Goal: Submit feedback/report problem

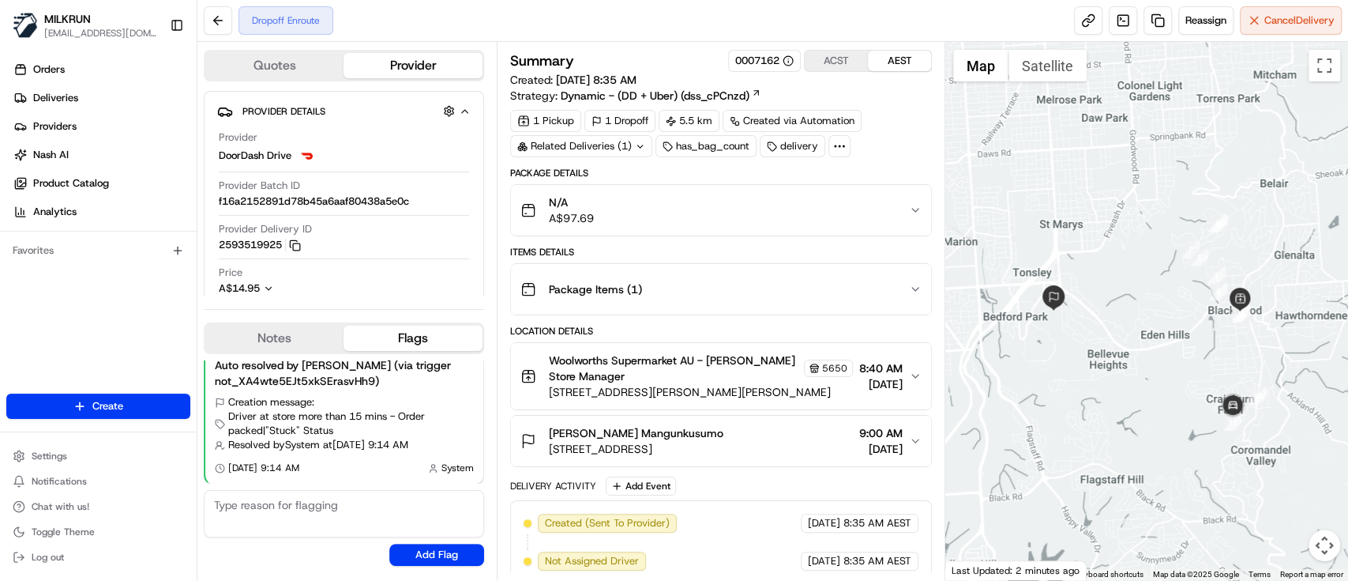
scroll to position [273, 0]
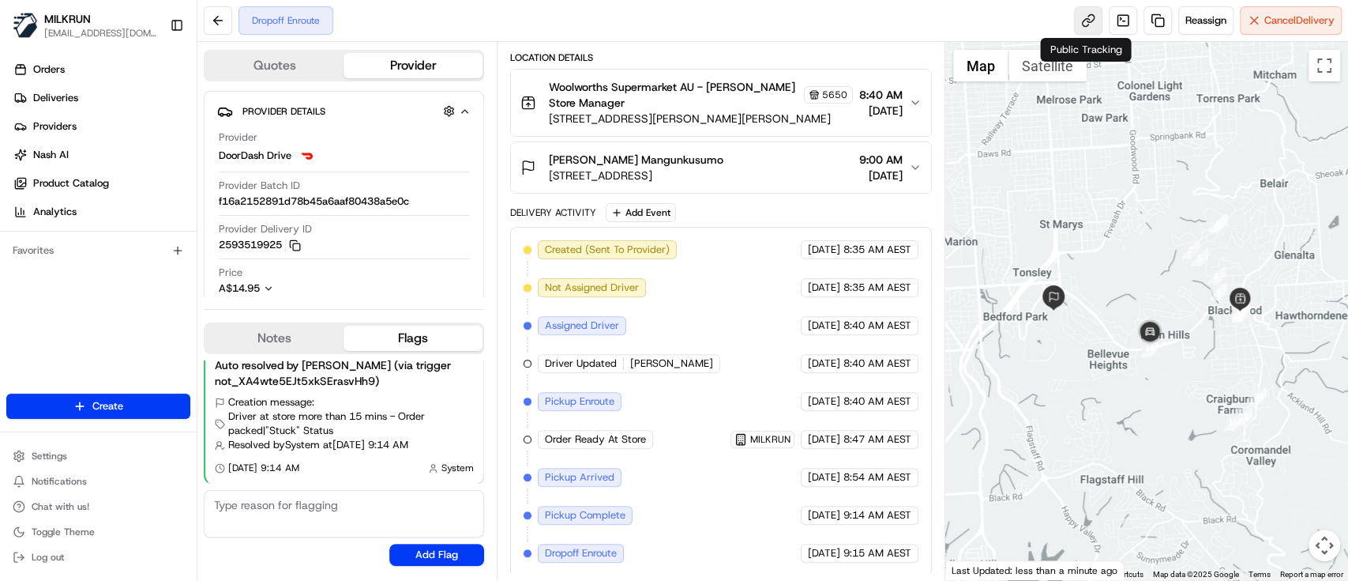
click at [1092, 16] on link at bounding box center [1088, 20] width 28 height 28
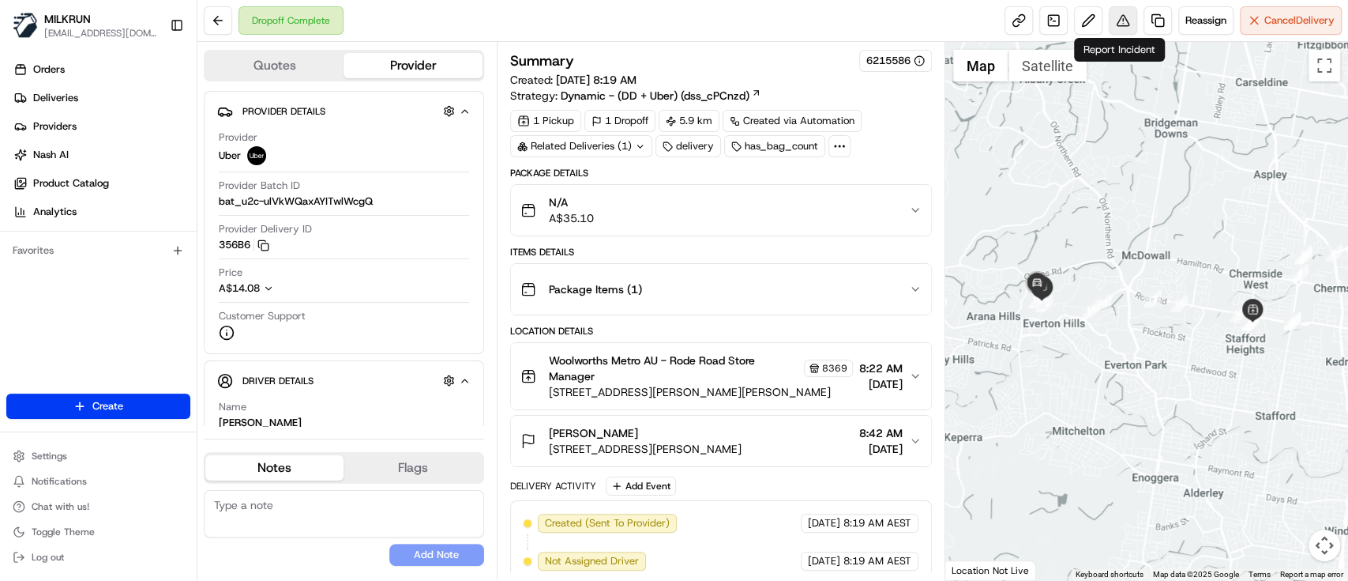
click at [1131, 24] on button at bounding box center [1123, 20] width 28 height 28
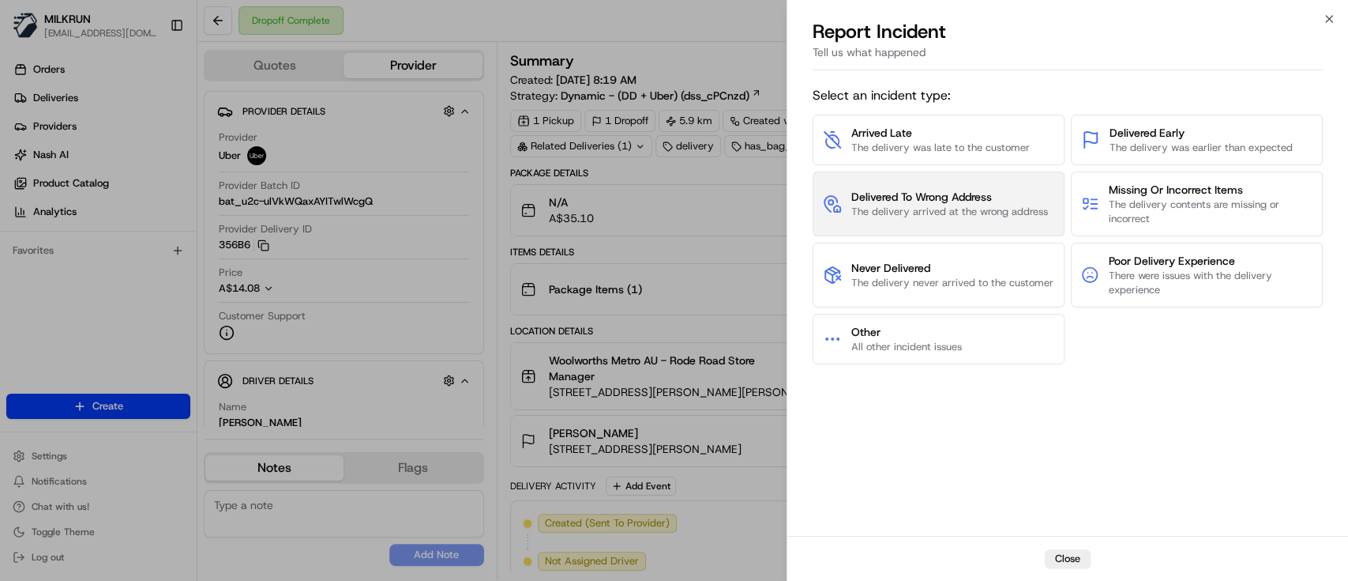
click at [948, 198] on span "Delivered To Wrong Address" at bounding box center [950, 197] width 197 height 16
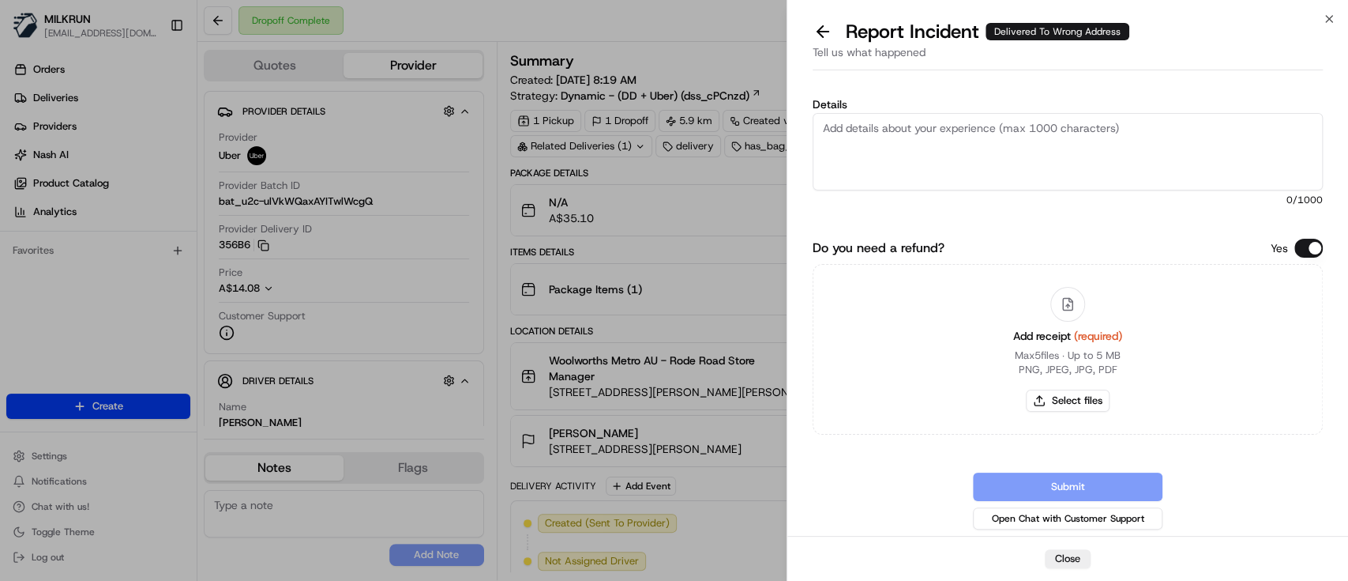
click at [984, 152] on textarea "Details" at bounding box center [1068, 151] width 510 height 77
type textarea "Delivered to wrong address"
click at [1087, 404] on button "Select files" at bounding box center [1068, 400] width 84 height 22
type input "C:\fakepath\Ruby S.png"
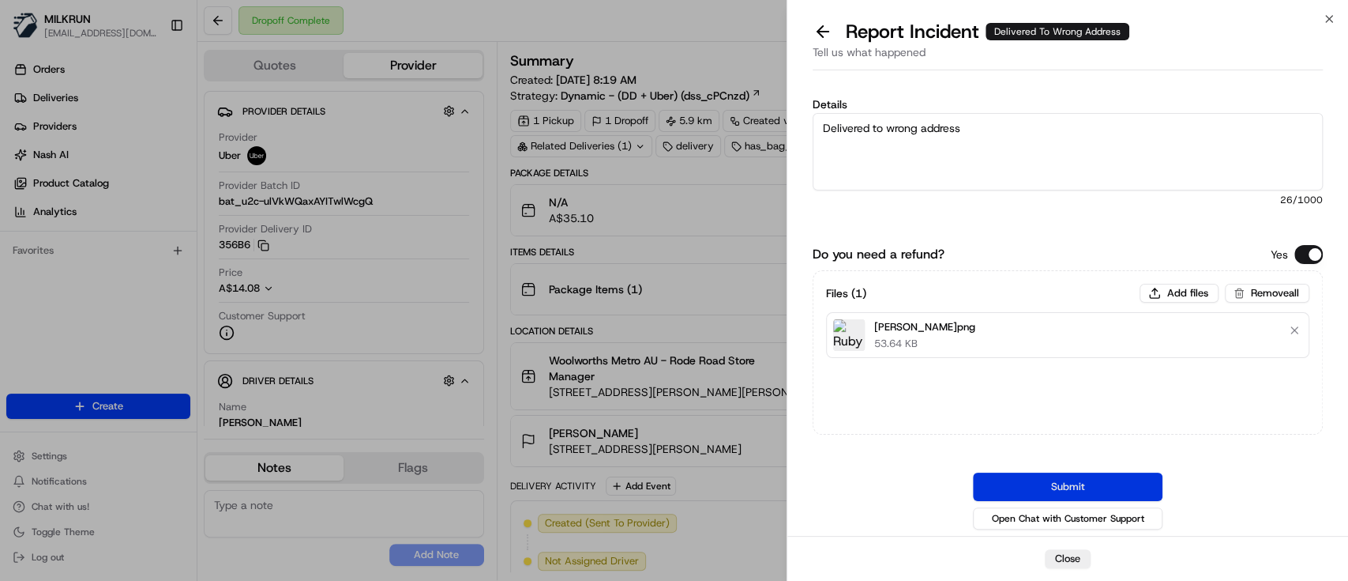
click at [1096, 479] on button "Submit" at bounding box center [1068, 486] width 190 height 28
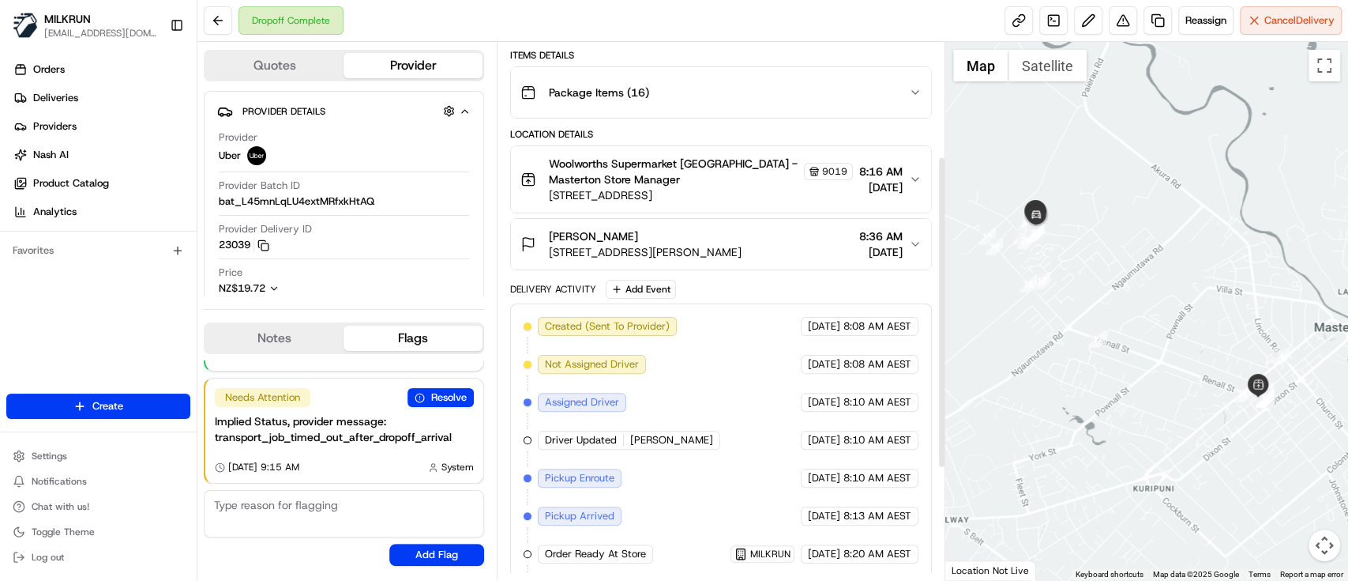
scroll to position [196, 0]
